Goal: Task Accomplishment & Management: Complete application form

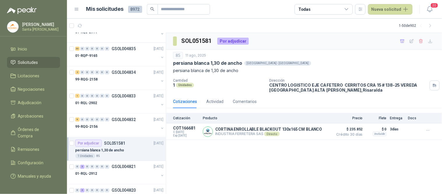
scroll to position [165, 0]
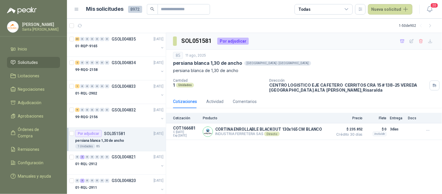
click at [112, 138] on p "persiana blanca 1,30 de ancho" at bounding box center [99, 141] width 49 height 6
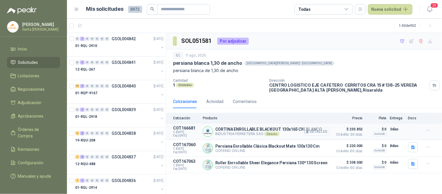
click at [311, 133] on button "Detalles" at bounding box center [315, 131] width 27 height 8
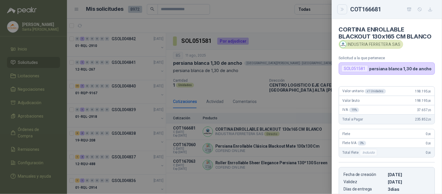
click at [344, 8] on icon "Close" at bounding box center [342, 9] width 5 height 5
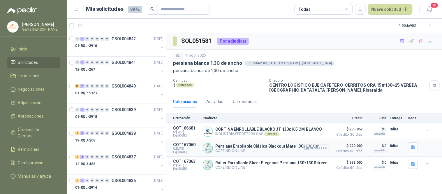
click at [312, 147] on button "Detalles" at bounding box center [315, 148] width 27 height 8
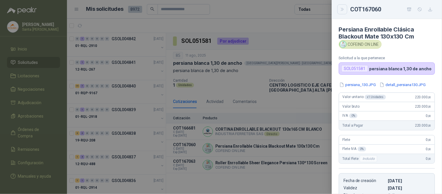
click at [342, 6] on button "Close" at bounding box center [342, 9] width 10 height 10
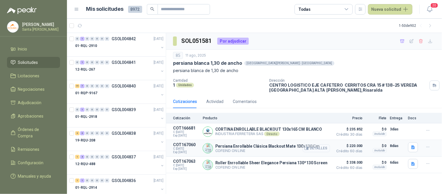
click at [321, 148] on button "Detalles" at bounding box center [315, 148] width 27 height 8
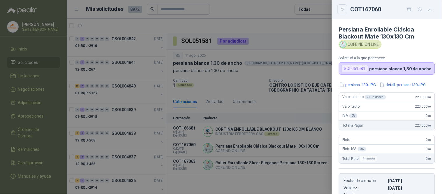
click at [342, 10] on icon "Close" at bounding box center [342, 9] width 5 height 5
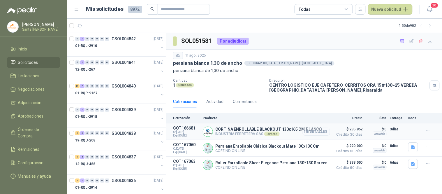
click at [313, 130] on button "Detalles" at bounding box center [315, 131] width 27 height 8
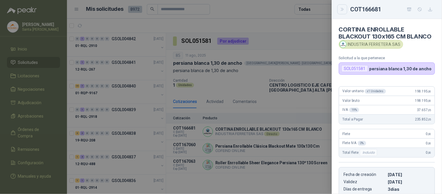
click at [341, 8] on icon "Close" at bounding box center [342, 9] width 5 height 5
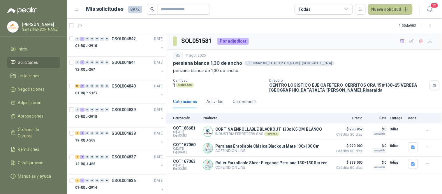
click at [382, 12] on button "Nueva solicitud" at bounding box center [390, 9] width 45 height 10
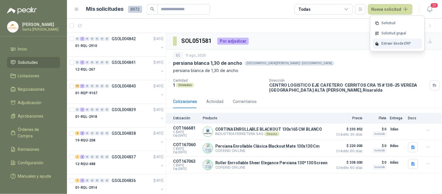
click at [382, 48] on div "Extraer desde ERP" at bounding box center [396, 43] width 49 height 10
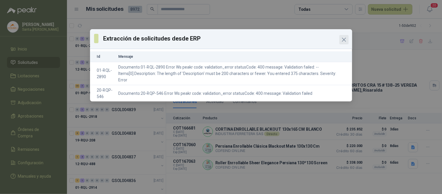
click at [344, 38] on icon "Close" at bounding box center [343, 39] width 7 height 7
